Goal: Book appointment/travel/reservation

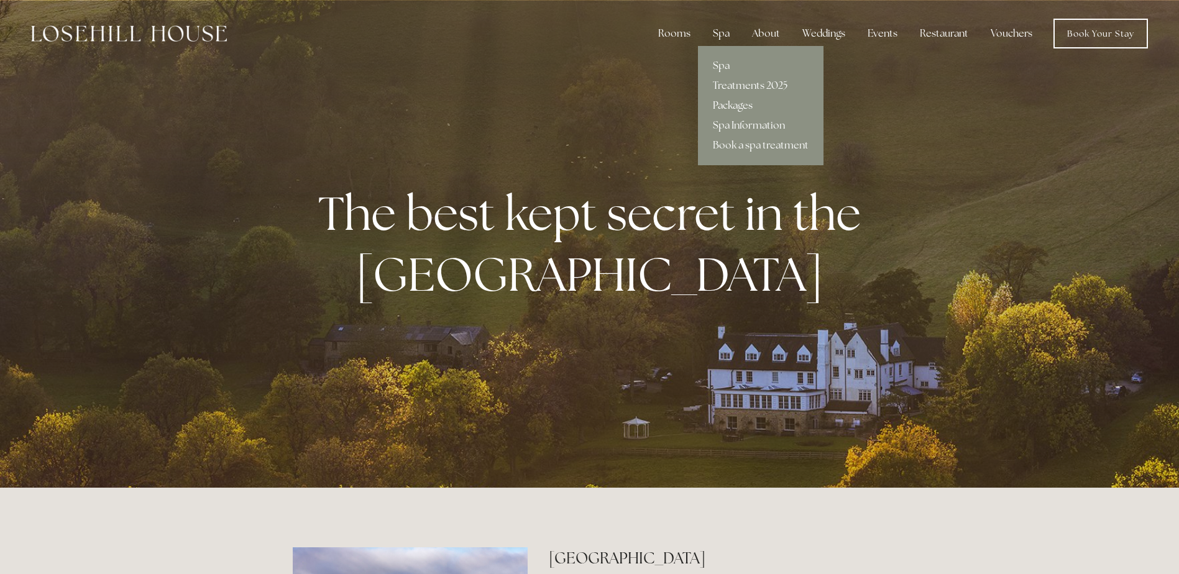
click at [746, 108] on link "Packages" at bounding box center [761, 106] width 126 height 20
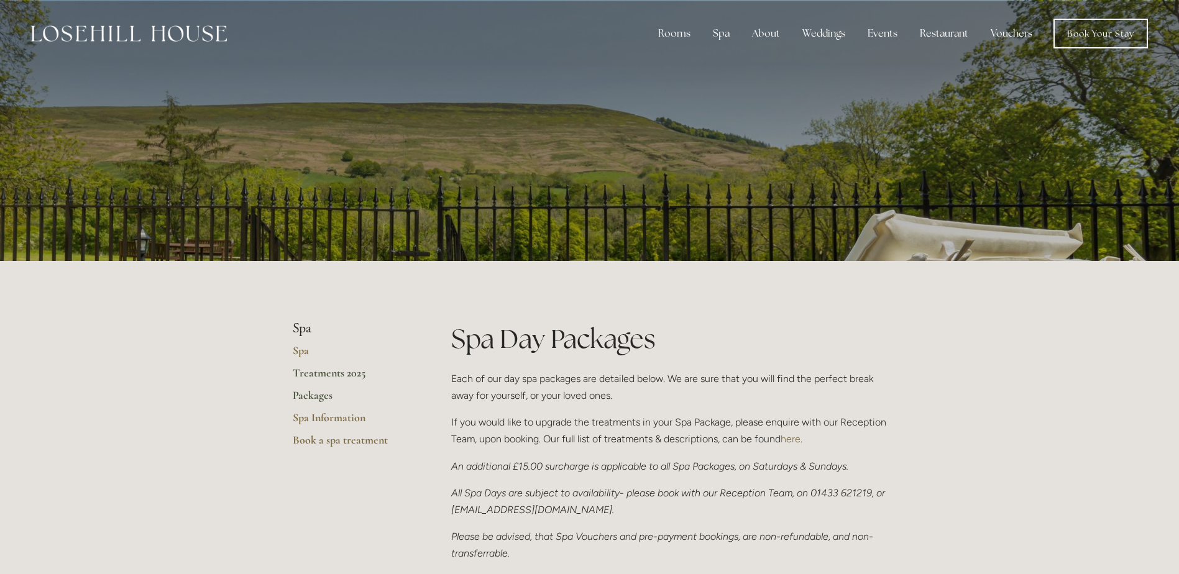
click at [326, 375] on link "Treatments 2025" at bounding box center [352, 377] width 119 height 22
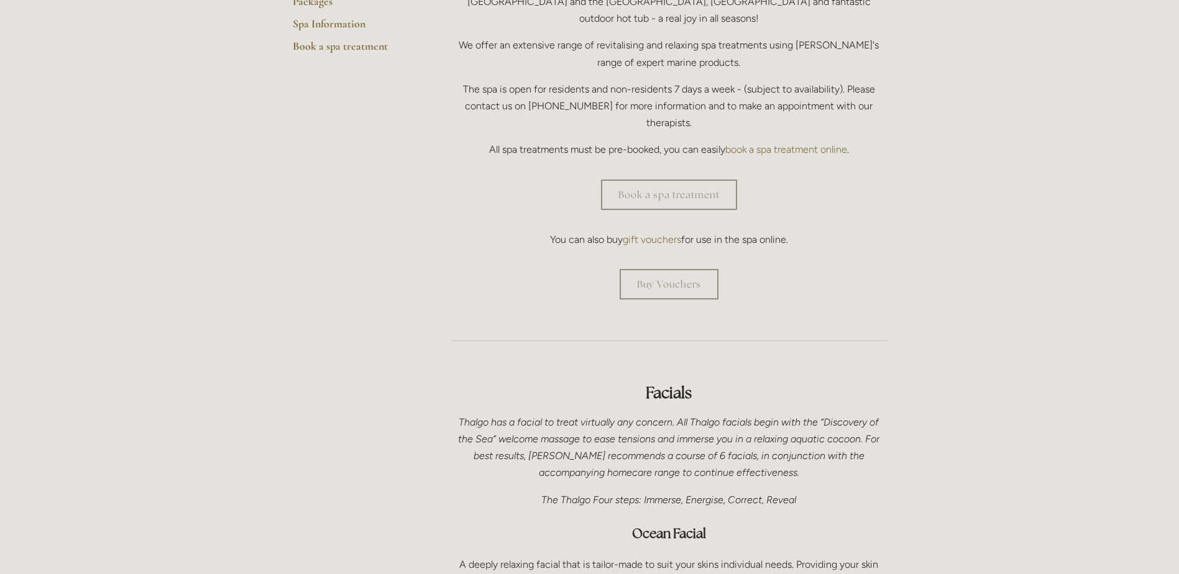
scroll to position [373, 0]
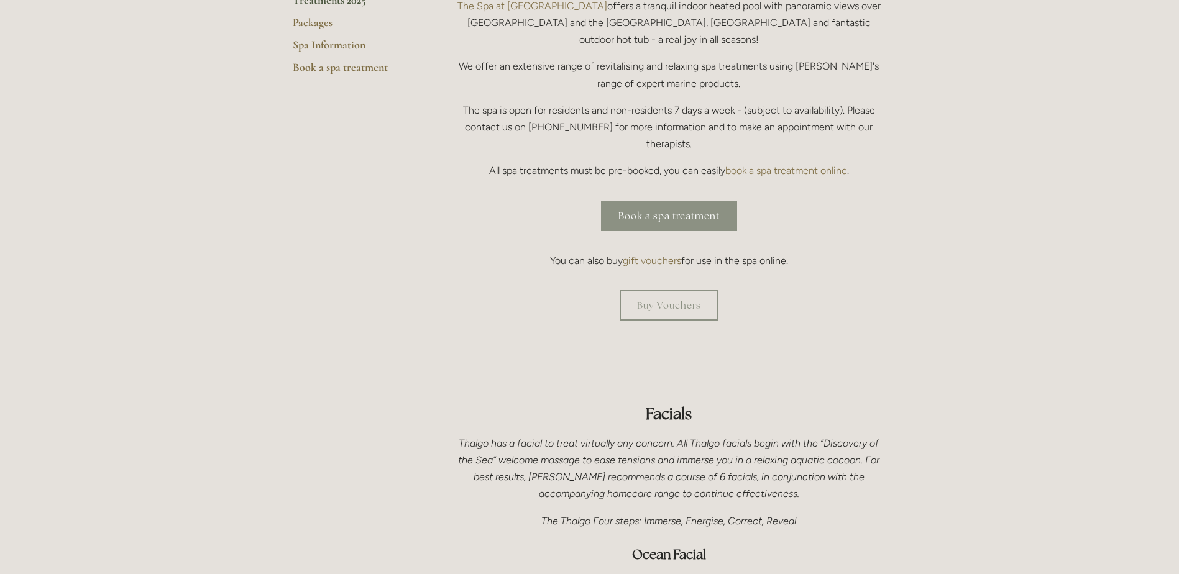
click at [672, 201] on link "Book a spa treatment" at bounding box center [669, 216] width 136 height 30
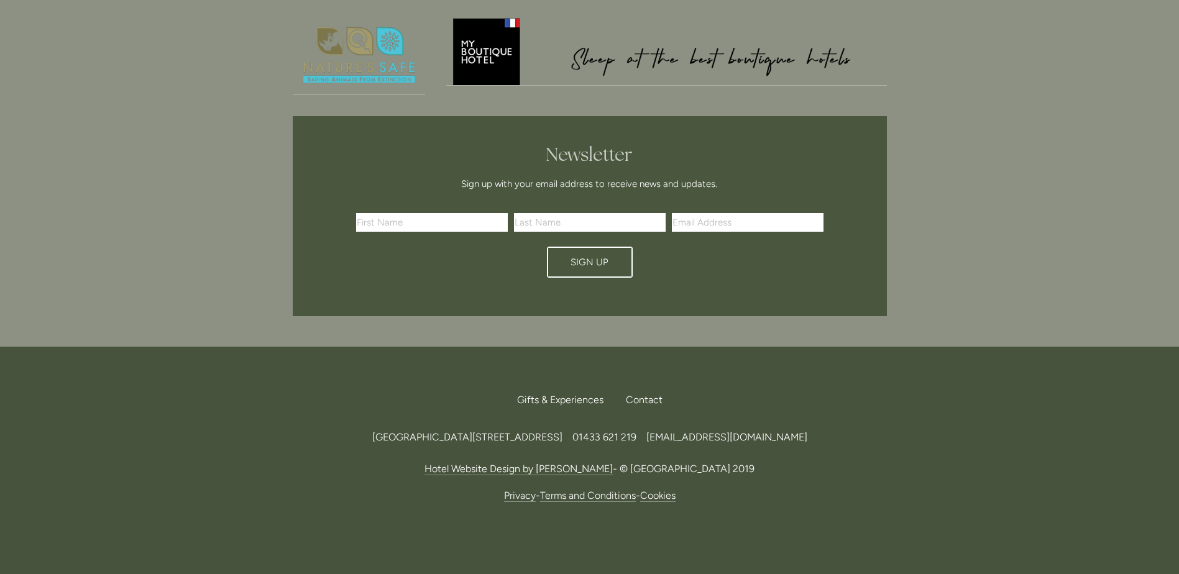
scroll to position [576, 0]
